Goal: Task Accomplishment & Management: Manage account settings

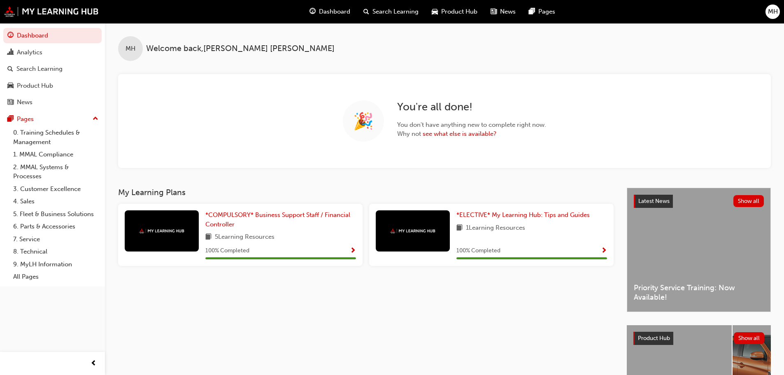
click at [769, 13] on span "MH" at bounding box center [773, 11] width 10 height 9
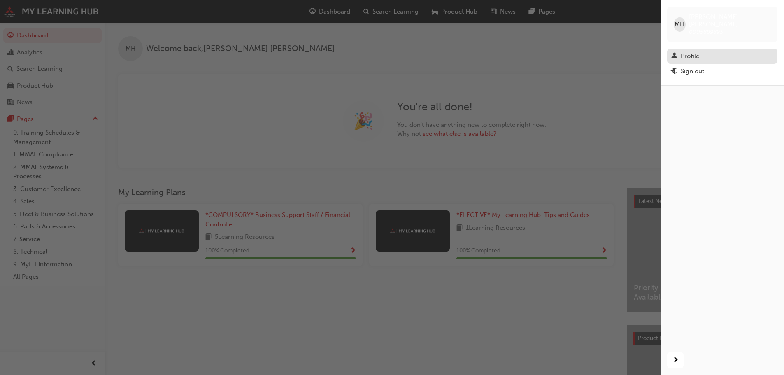
click at [698, 51] on div "Profile" at bounding box center [689, 55] width 19 height 9
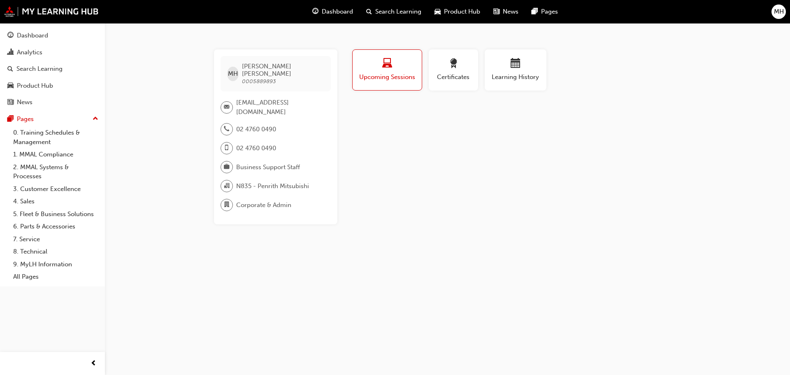
click at [778, 10] on span "MH" at bounding box center [779, 11] width 10 height 9
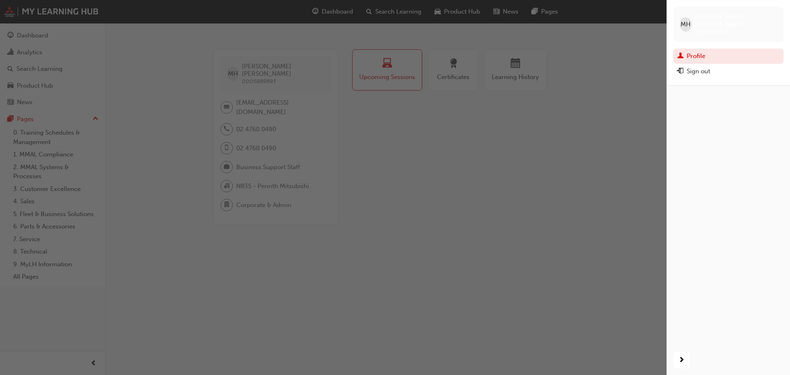
drag, startPoint x: 697, startPoint y: 64, endPoint x: 690, endPoint y: 70, distance: 9.1
click at [698, 67] on div "Sign out" at bounding box center [698, 71] width 23 height 9
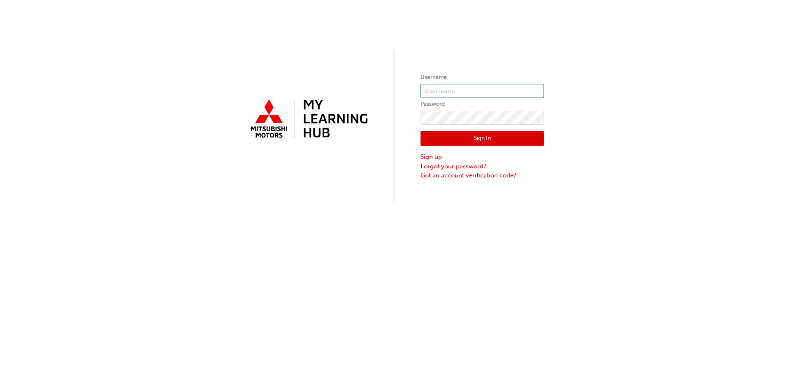
type input "0005889893"
click at [453, 139] on button "Sign In" at bounding box center [481, 139] width 123 height 16
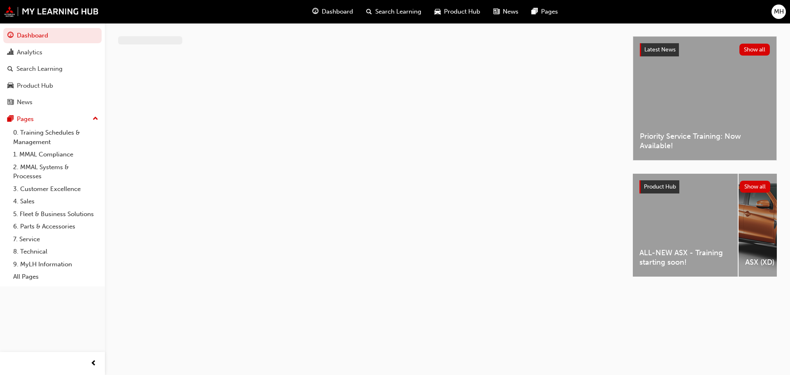
click at [777, 15] on span "MH" at bounding box center [779, 11] width 10 height 9
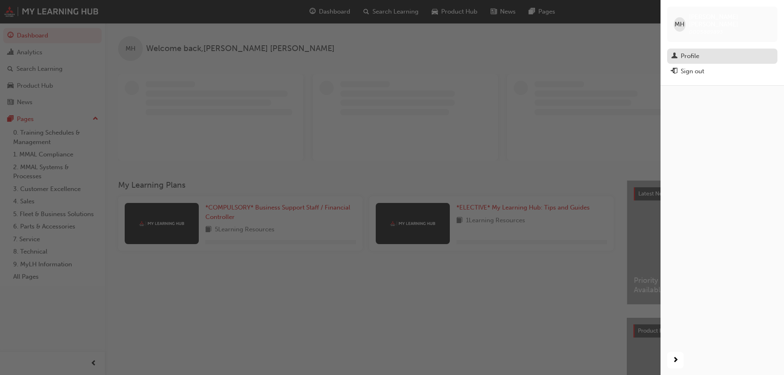
click at [695, 51] on div "Profile" at bounding box center [689, 55] width 19 height 9
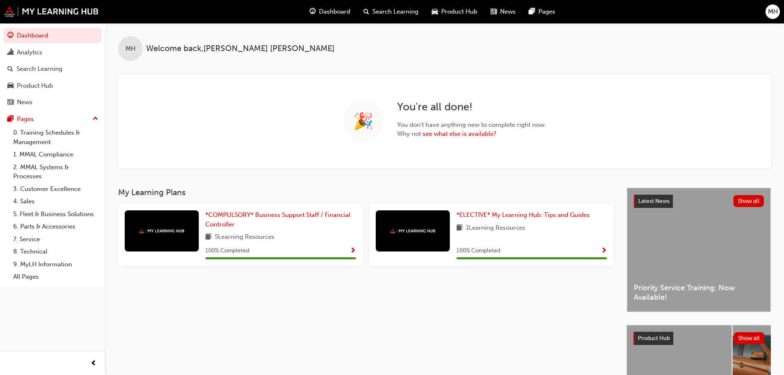
click at [769, 14] on span "MH" at bounding box center [773, 11] width 10 height 9
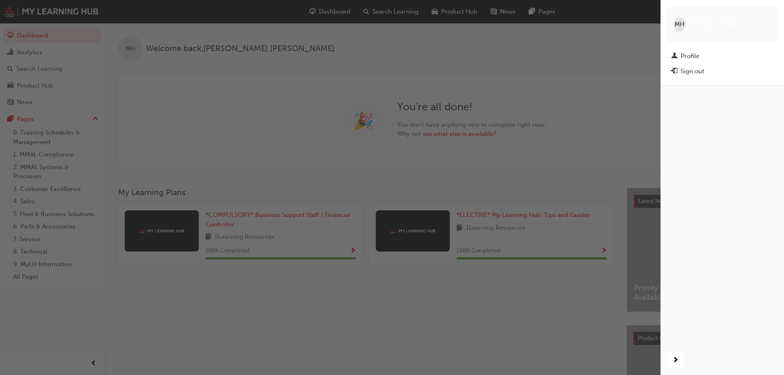
click at [700, 67] on div "Sign out" at bounding box center [691, 71] width 23 height 9
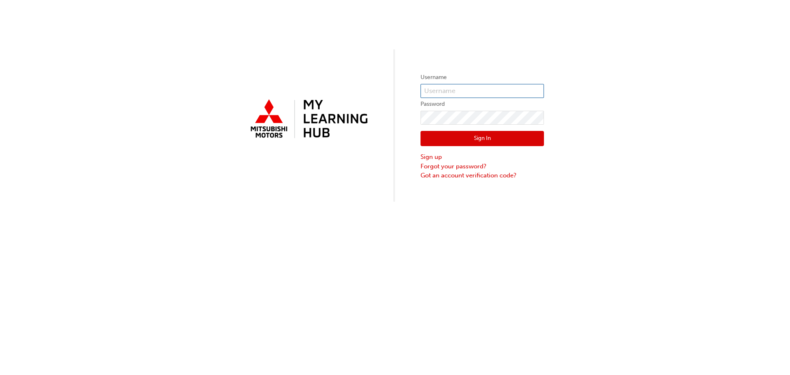
type input "0005889893"
click at [434, 134] on button "Sign In" at bounding box center [481, 139] width 123 height 16
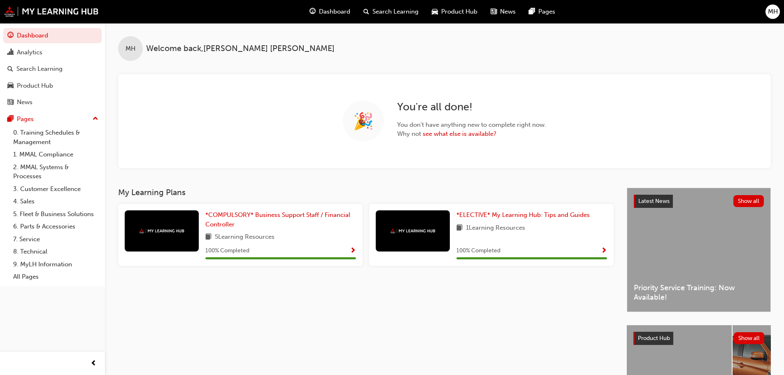
click at [777, 10] on span "MH" at bounding box center [773, 11] width 10 height 9
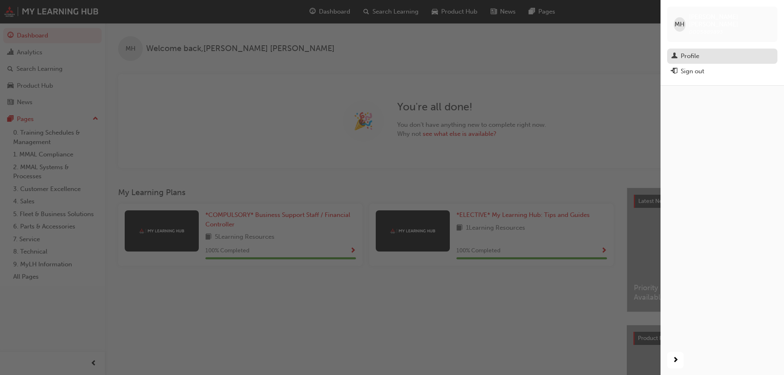
click at [696, 51] on div "Profile" at bounding box center [689, 55] width 19 height 9
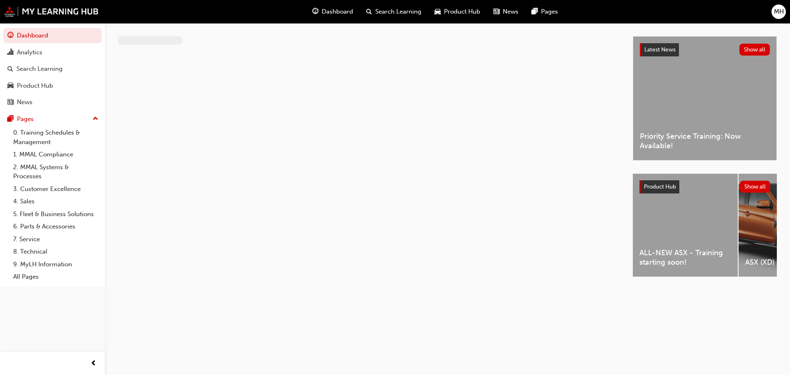
click at [774, 12] on span "MH" at bounding box center [779, 11] width 10 height 9
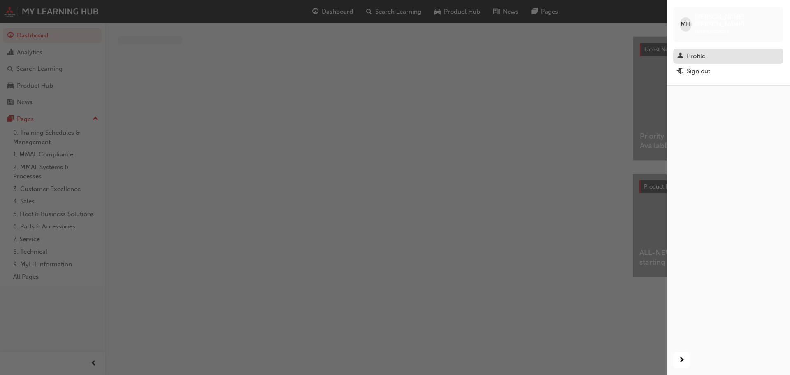
click at [718, 51] on div "Profile" at bounding box center [728, 56] width 102 height 10
